Goal: Register for event/course

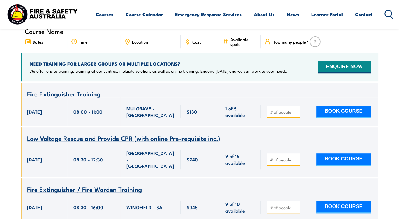
scroll to position [231, 0]
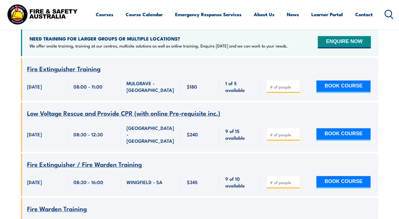
click at [282, 80] on div at bounding box center [283, 86] width 33 height 12
click at [284, 84] on input "number" at bounding box center [284, 87] width 28 height 6
type input "1"
click at [296, 84] on input "1" at bounding box center [284, 87] width 28 height 6
click at [329, 80] on button "BOOK COURSE" at bounding box center [344, 86] width 54 height 12
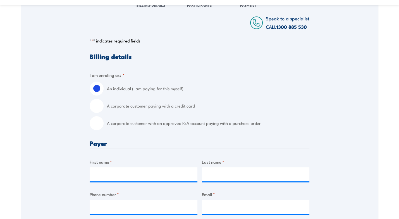
scroll to position [106, 0]
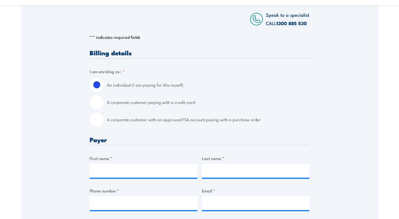
click at [99, 120] on input "A corporate customer with an approved FSA account paying with a purchase order" at bounding box center [97, 120] width 14 height 14
radio input "true"
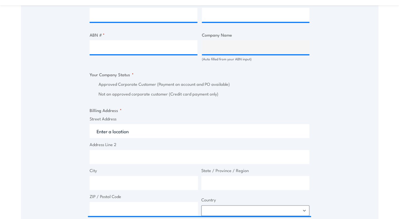
scroll to position [329, 0]
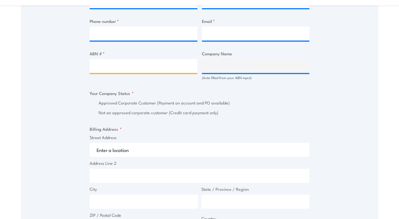
click at [153, 65] on input "ABN # *" at bounding box center [144, 66] width 108 height 14
type input "17098323712"
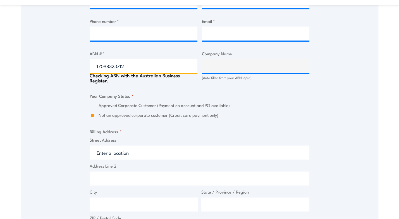
type input "FIRE AND SAFETY AUSTRALIA PTY LTD"
radio input "true"
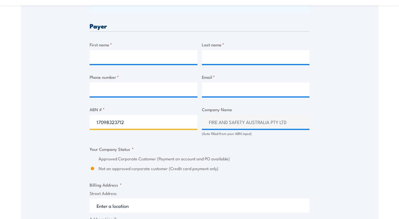
scroll to position [272, 0]
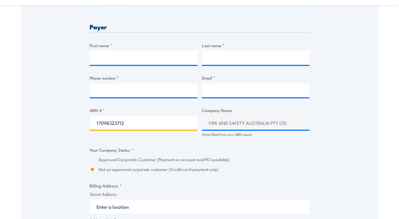
drag, startPoint x: 133, startPoint y: 123, endPoint x: 92, endPoint y: 125, distance: 40.8
click at [92, 125] on input "17098323712" at bounding box center [144, 123] width 108 height 14
type input "77168163844"
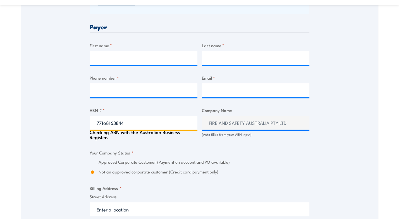
type input "HOME DELIVERY SERVICES PTY LTD"
radio input "true"
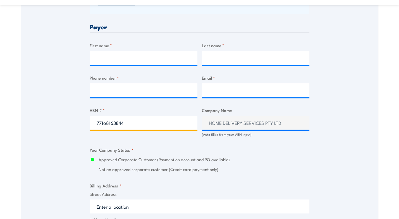
type input "77168163844"
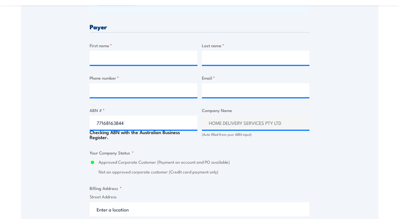
click at [187, 141] on div "Billing details I am enroling as: * An individual (I am paying for this myself)…" at bounding box center [200, 163] width 220 height 558
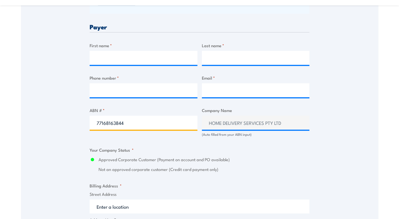
drag, startPoint x: 131, startPoint y: 123, endPoint x: 91, endPoint y: 127, distance: 40.5
click at [91, 127] on input "77168163844" at bounding box center [144, 123] width 108 height 14
